Goal: Entertainment & Leisure: Consume media (video, audio)

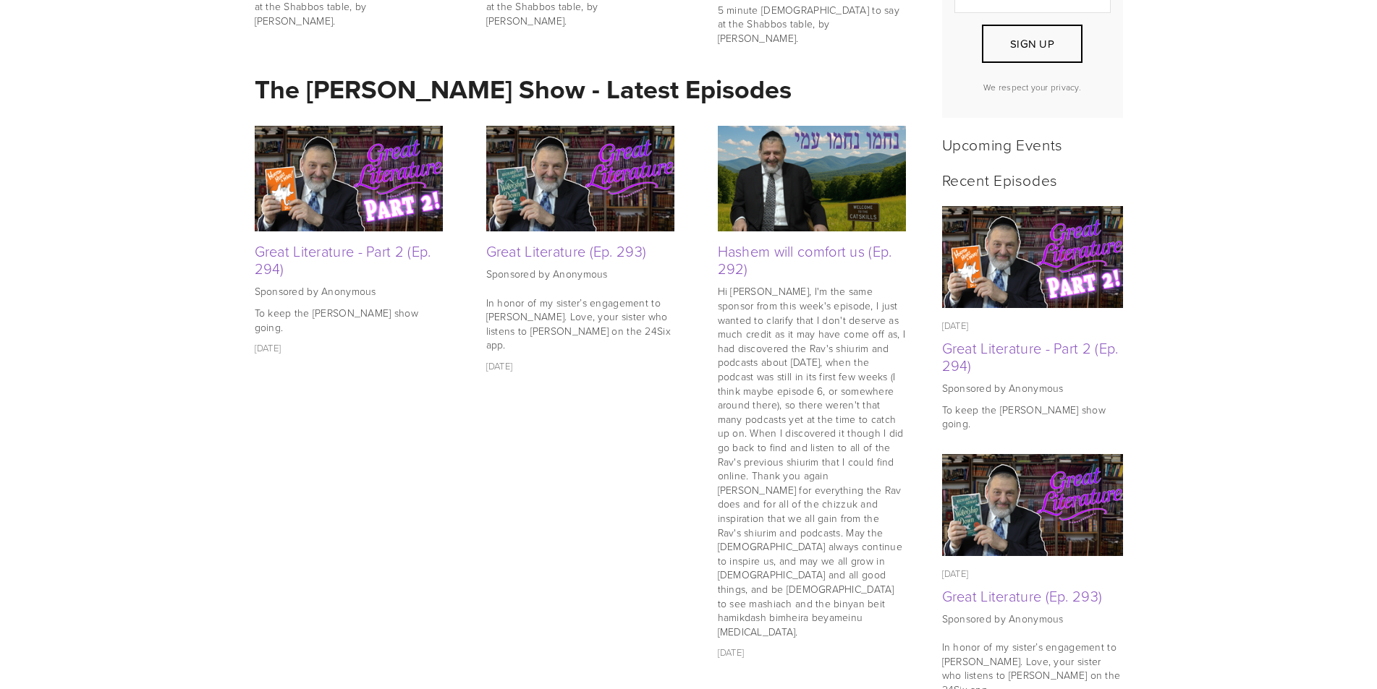
scroll to position [506, 0]
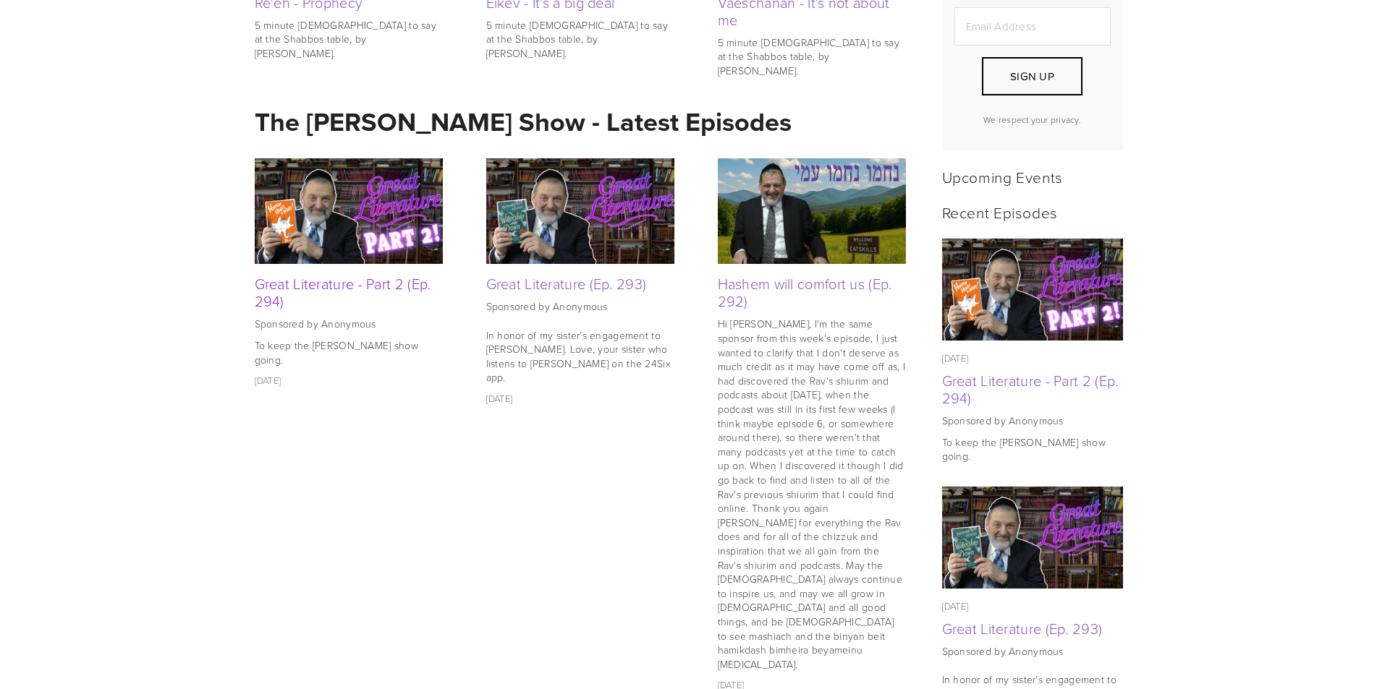
click at [346, 279] on link "Great Literature - Part 2 (Ep. 294)" at bounding box center [343, 292] width 176 height 38
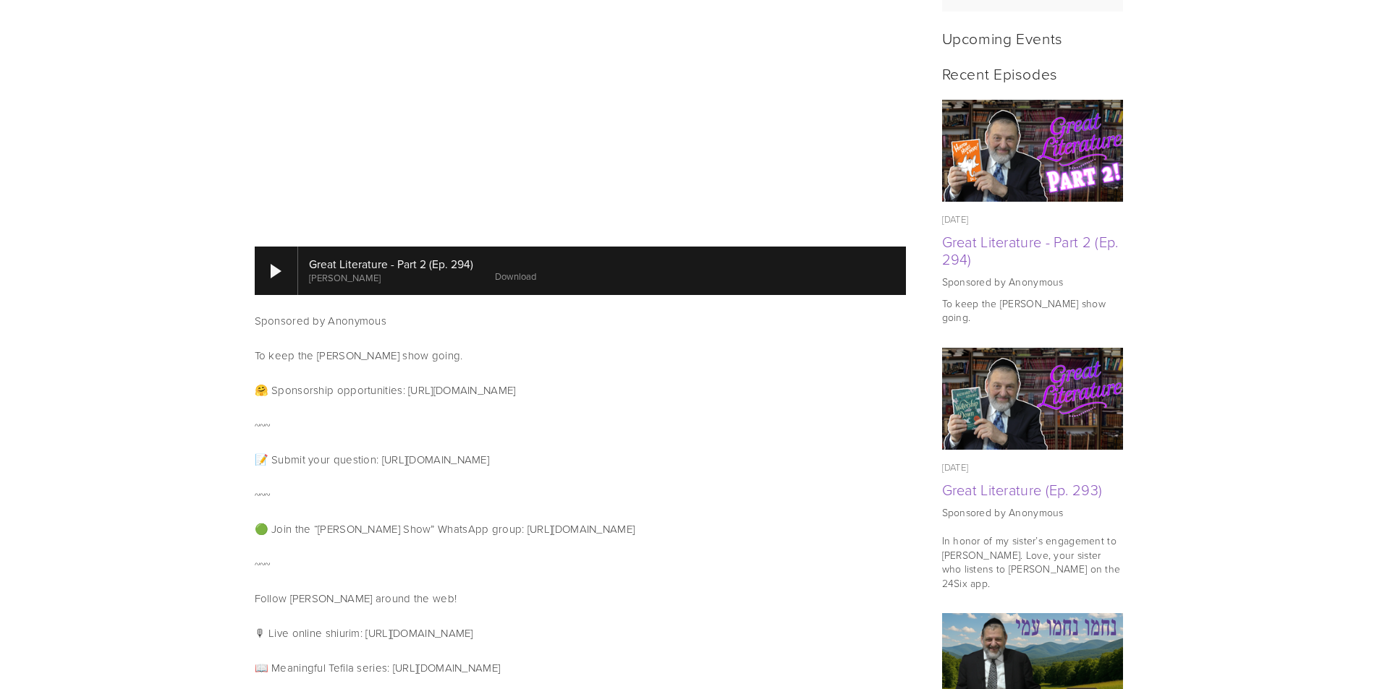
scroll to position [651, 0]
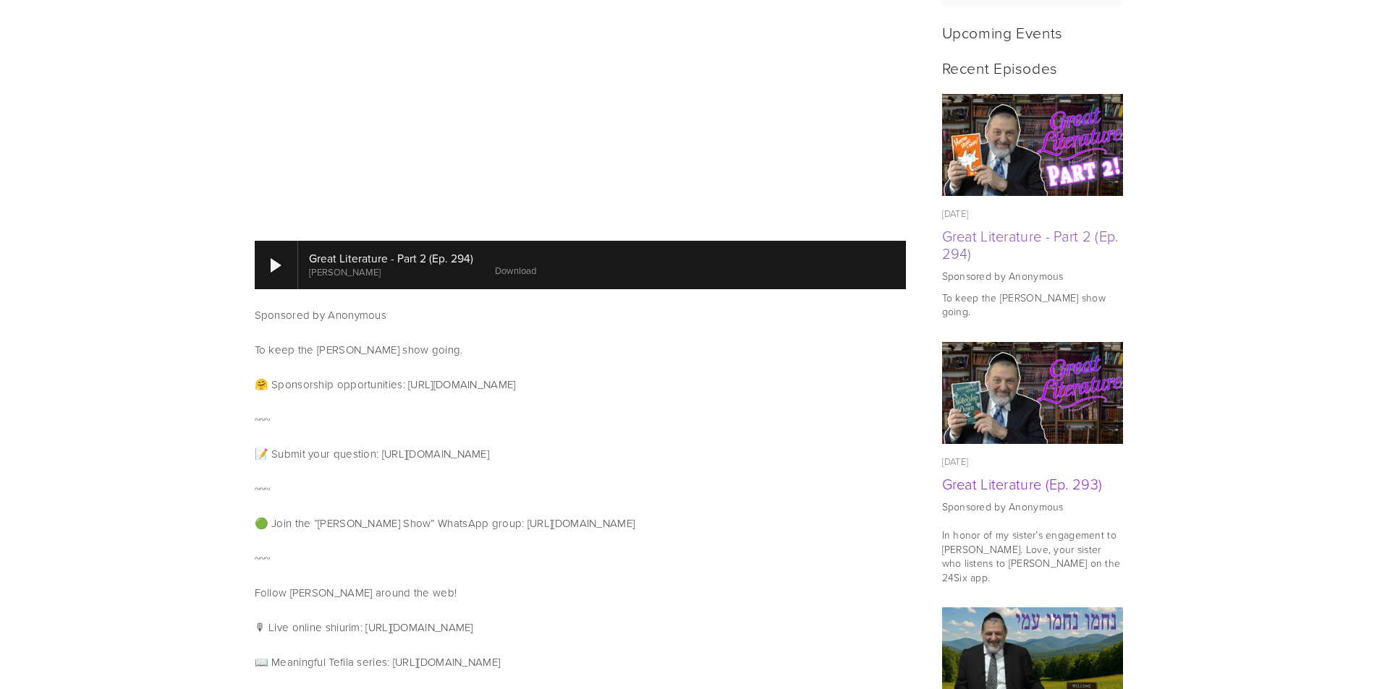
click at [976, 485] on link "Great Literature (Ep. 293)" at bounding box center [1022, 484] width 161 height 20
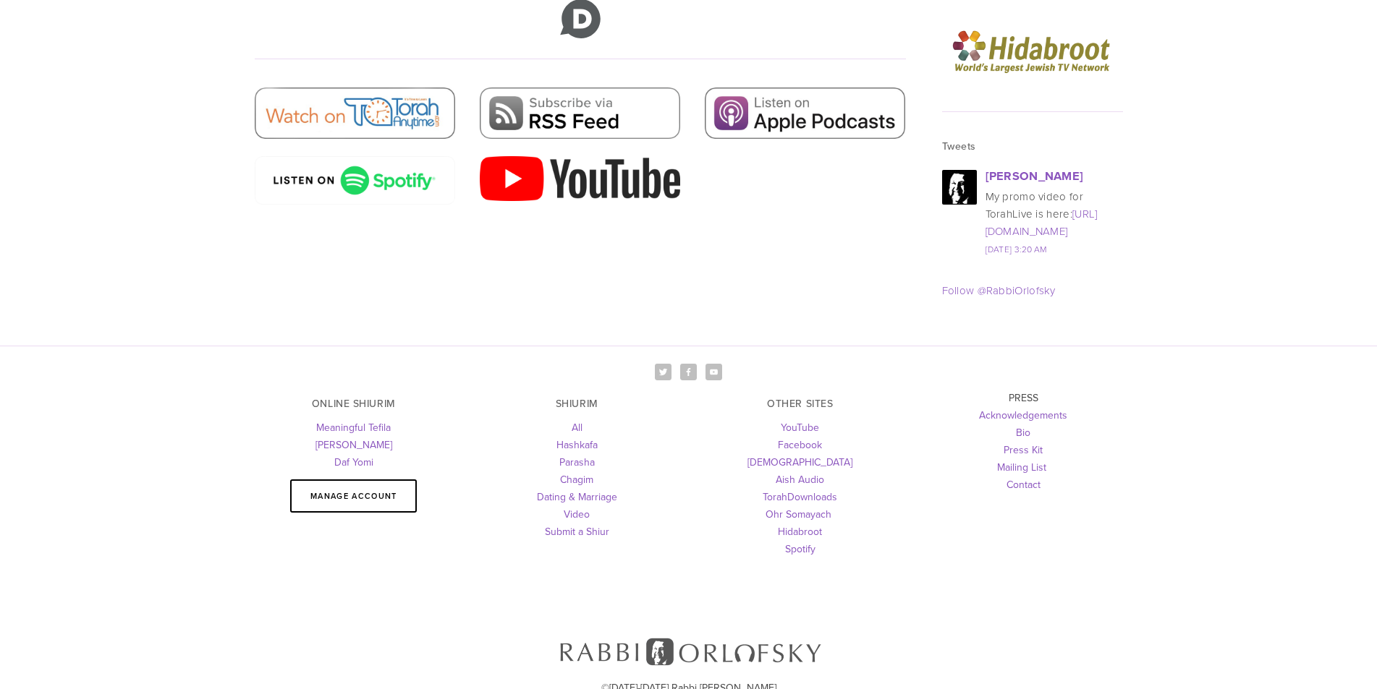
scroll to position [2179, 0]
